Goal: Find specific page/section: Find specific page/section

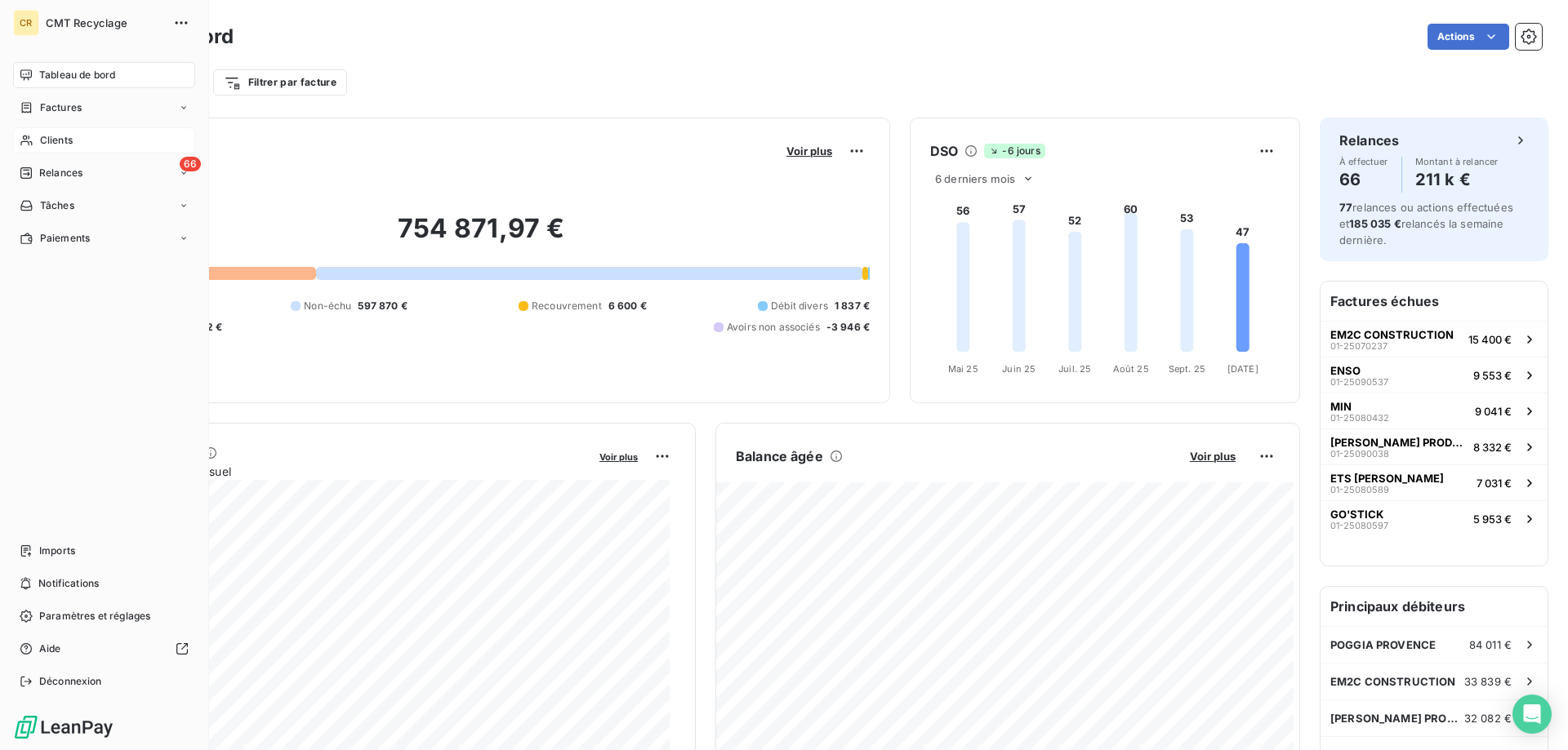
click at [55, 139] on span "Clients" at bounding box center [57, 140] width 33 height 15
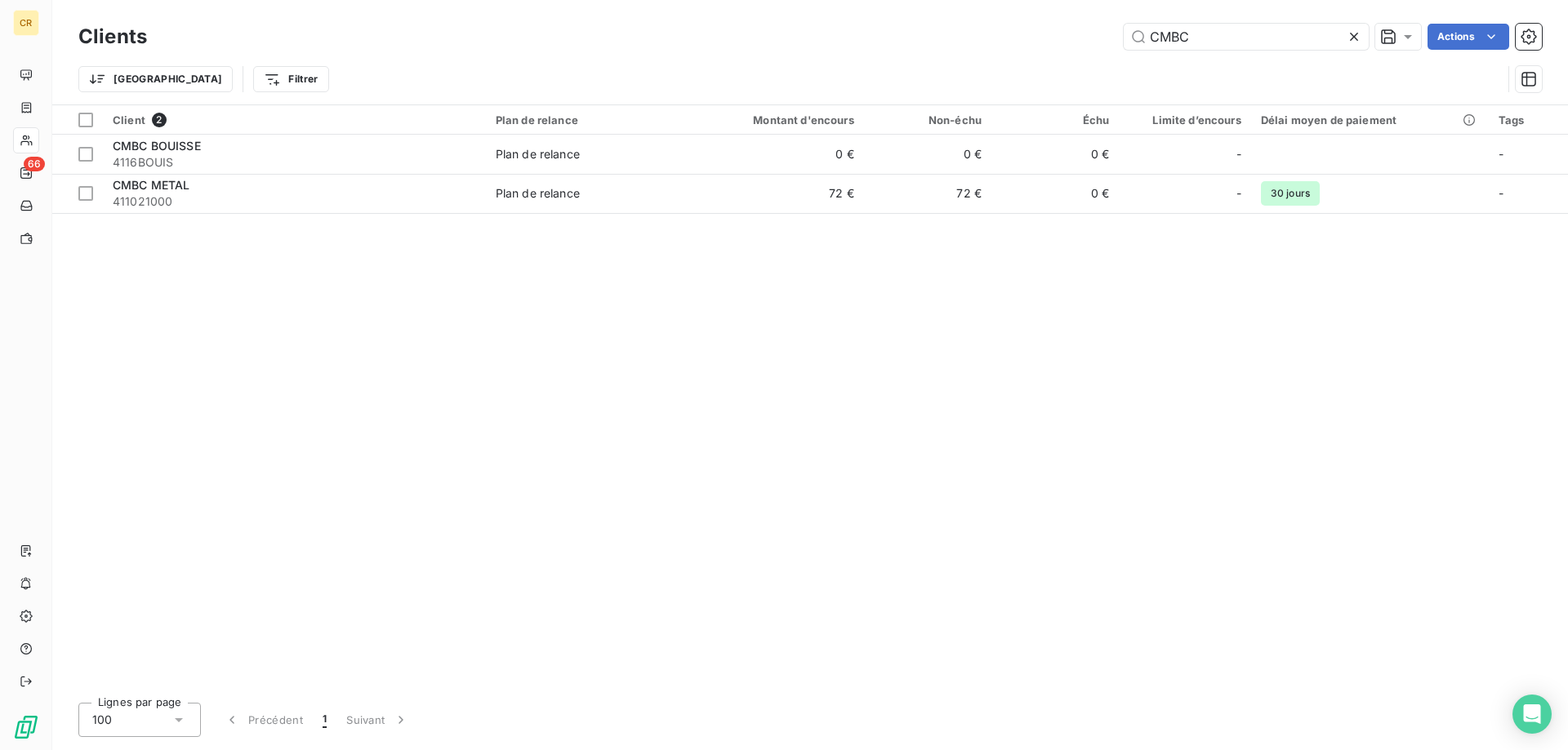
drag, startPoint x: 1149, startPoint y: 40, endPoint x: 1043, endPoint y: 34, distance: 106.2
click at [1043, 34] on div "CMBC Actions" at bounding box center [853, 37] width 1375 height 26
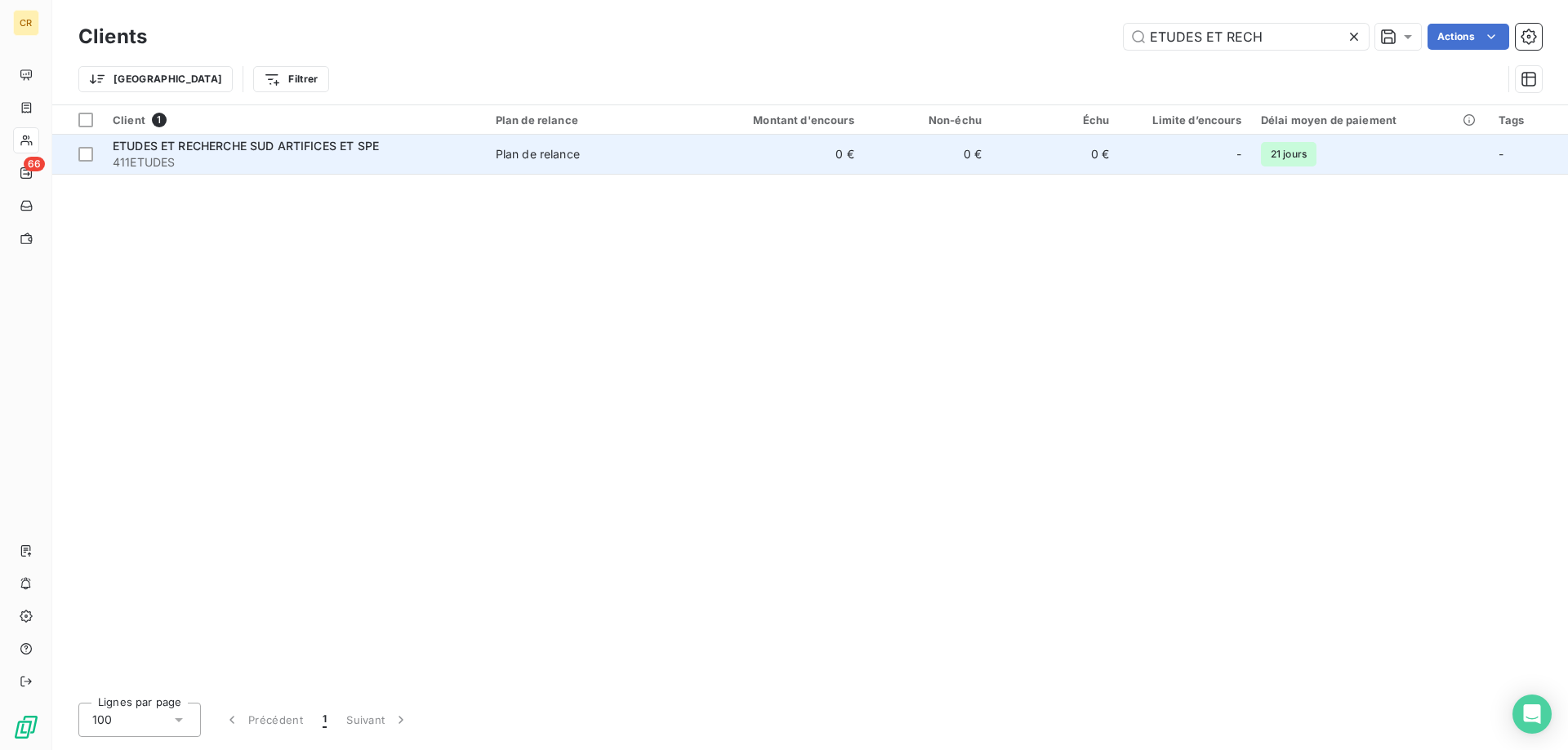
type input "ETUDES ET RECH"
click at [584, 167] on td "Plan de relance" at bounding box center [589, 154] width 207 height 39
